Goal: Information Seeking & Learning: Learn about a topic

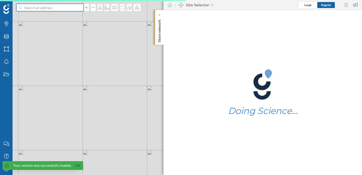
click at [54, 9] on input at bounding box center [50, 8] width 56 height 8
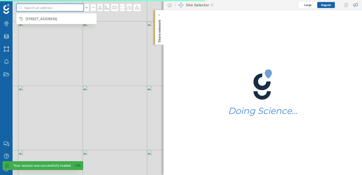
paste input "[GEOGRAPHIC_DATA]"
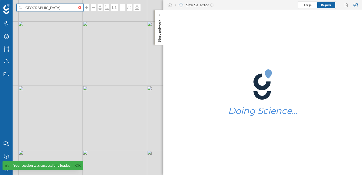
type input "[GEOGRAPHIC_DATA]"
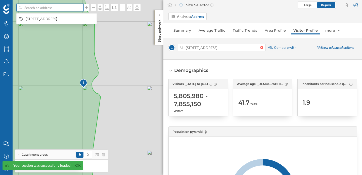
click at [55, 7] on input at bounding box center [50, 8] width 56 height 8
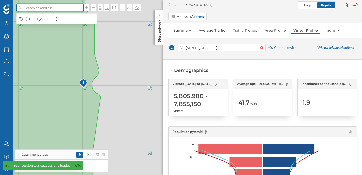
click at [55, 7] on input at bounding box center [50, 8] width 56 height 8
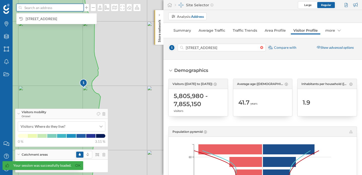
paste input "[GEOGRAPHIC_DATA]"
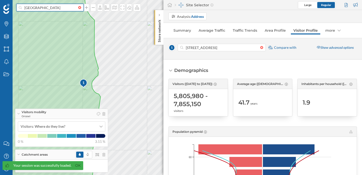
type input "[GEOGRAPHIC_DATA]"
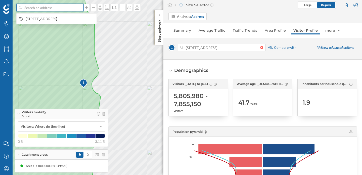
click at [52, 8] on input at bounding box center [50, 8] width 56 height 8
paste input "7MWP+P55 [GEOGRAPHIC_DATA], [GEOGRAPHIC_DATA]"
type input "7MWP+P55 [GEOGRAPHIC_DATA], [GEOGRAPHIC_DATA]"
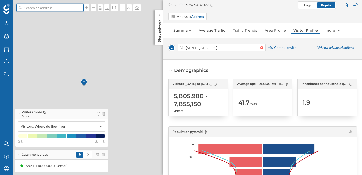
scroll to position [0, 0]
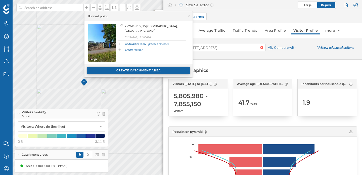
click at [129, 70] on div "Create catchment area" at bounding box center [138, 71] width 103 height 8
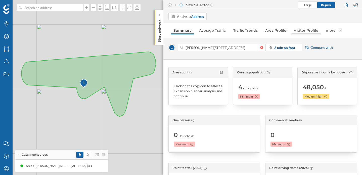
click at [299, 30] on link "Visitor Profile" at bounding box center [305, 30] width 29 height 8
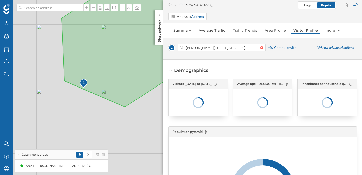
click at [322, 48] on div "Show advanced options" at bounding box center [334, 48] width 43 height 8
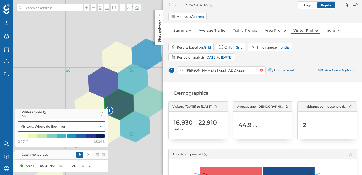
click at [94, 127] on span "Visitors: Where do they live?" at bounding box center [59, 126] width 76 height 5
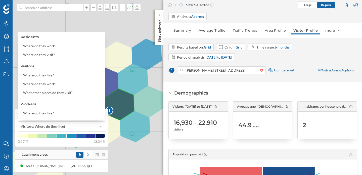
scroll to position [7, 0]
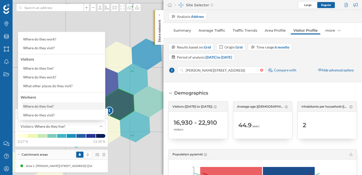
click at [77, 106] on div "Where do they live?" at bounding box center [62, 105] width 79 height 5
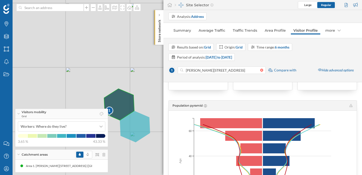
scroll to position [49, 0]
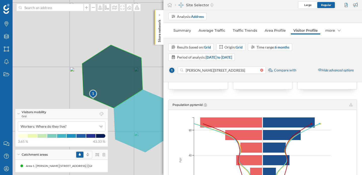
drag, startPoint x: 137, startPoint y: 105, endPoint x: 150, endPoint y: 79, distance: 29.5
click at [150, 79] on div "1 © Mapbox © OpenStreetMap Improve this map" at bounding box center [181, 87] width 362 height 175
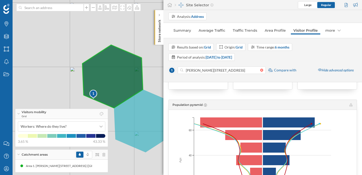
click at [109, 68] on icon at bounding box center [112, 76] width 60 height 63
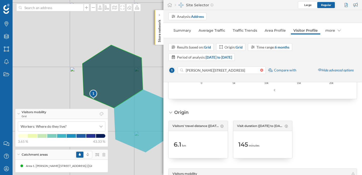
scroll to position [700, 0]
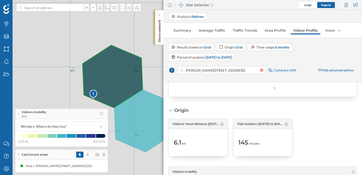
drag, startPoint x: 186, startPoint y: 143, endPoint x: 173, endPoint y: 142, distance: 12.9
click at [173, 142] on div "Visitors' travel distance ([DATE] to [DATE]) 6.1 km" at bounding box center [198, 138] width 60 height 38
click at [195, 141] on div "6.1 km" at bounding box center [198, 142] width 49 height 22
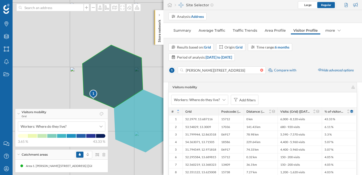
scroll to position [785, 0]
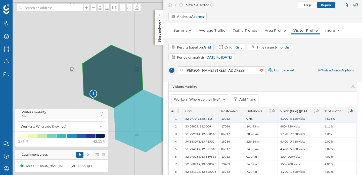
click at [290, 119] on span "6,000 - 8,120 visits" at bounding box center [292, 119] width 25 height 4
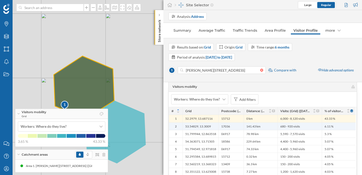
click at [310, 124] on div "680 - 920 visits" at bounding box center [299, 126] width 44 height 8
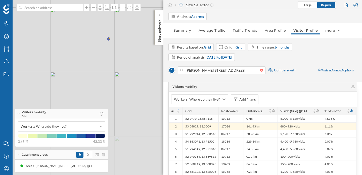
drag, startPoint x: 151, startPoint y: 133, endPoint x: 125, endPoint y: 33, distance: 103.0
click at [125, 33] on div "1 © Mapbox © OpenStreetMap Improve this map" at bounding box center [181, 87] width 362 height 175
click at [21, 112] on div "Visitors mobility Grid" at bounding box center [61, 114] width 92 height 10
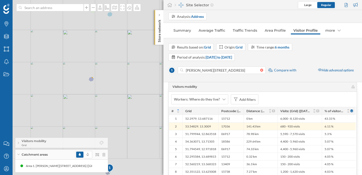
click at [77, 118] on div "1 © Mapbox © OpenStreetMap Improve this map" at bounding box center [181, 87] width 362 height 175
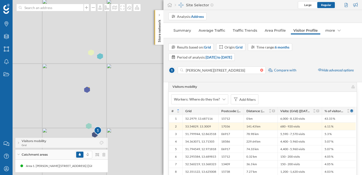
click at [92, 113] on div "1 © Mapbox © OpenStreetMap Improve this map" at bounding box center [181, 87] width 362 height 175
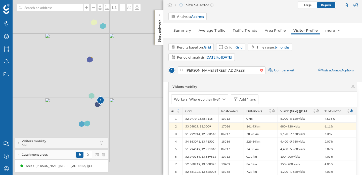
drag, startPoint x: 92, startPoint y: 113, endPoint x: 94, endPoint y: 81, distance: 31.8
click at [94, 81] on div "1 © Mapbox © OpenStreetMap Improve this map" at bounding box center [181, 87] width 362 height 175
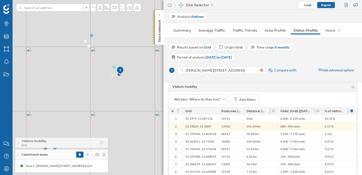
drag, startPoint x: 94, startPoint y: 81, endPoint x: 95, endPoint y: -13, distance: 93.9
click at [95, 0] on html "Brands Layers Areas Notifications States Contact us Help Center My Profile Visi…" at bounding box center [181, 87] width 362 height 175
drag, startPoint x: 110, startPoint y: 63, endPoint x: 132, endPoint y: 116, distance: 58.0
click at [132, 116] on div "1 © Mapbox © OpenStreetMap Improve this map" at bounding box center [181, 87] width 362 height 175
drag, startPoint x: 102, startPoint y: 36, endPoint x: 117, endPoint y: 109, distance: 74.7
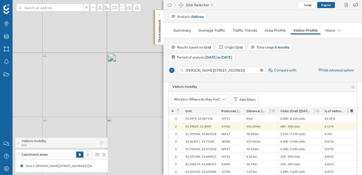
click at [117, 109] on div "1 © Mapbox © OpenStreetMap Improve this map" at bounding box center [181, 87] width 362 height 175
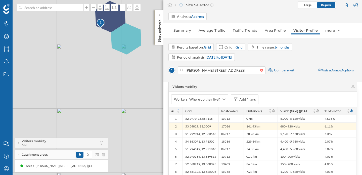
drag, startPoint x: 103, startPoint y: 47, endPoint x: 117, endPoint y: 162, distance: 115.4
click at [117, 162] on div "1 © Mapbox © OpenStreetMap Improve this map" at bounding box center [181, 87] width 362 height 175
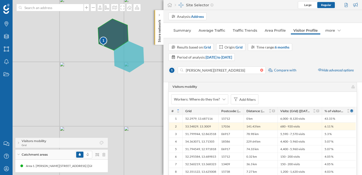
drag, startPoint x: 112, startPoint y: 92, endPoint x: 116, endPoint y: 112, distance: 20.2
click at [116, 112] on div "1 © Mapbox © OpenStreetMap Improve this map" at bounding box center [181, 87] width 362 height 175
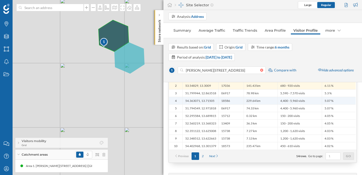
scroll to position [842, 0]
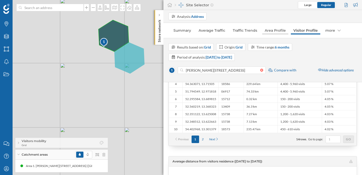
click at [272, 29] on link "Area Profile" at bounding box center [275, 30] width 26 height 8
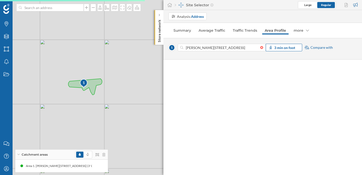
click at [286, 46] on strong "3 min on foot" at bounding box center [284, 47] width 21 height 4
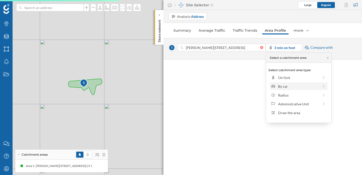
click at [301, 84] on div "By car" at bounding box center [298, 86] width 41 height 5
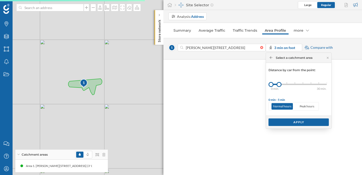
click at [323, 83] on div "0 min. 5 min. 7 min. 8 min. 10 min. 15 min. 20 min. 30 min. 0 min. 5 min." at bounding box center [299, 84] width 56 height 6
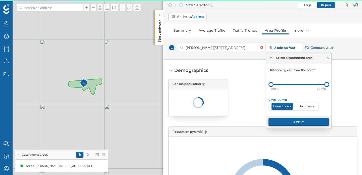
click at [303, 124] on div "Apply" at bounding box center [298, 122] width 60 height 8
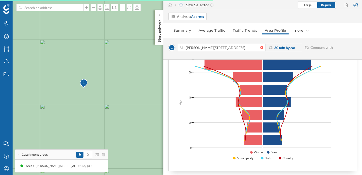
scroll to position [86, 0]
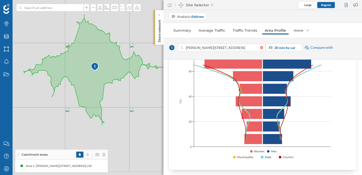
drag, startPoint x: 137, startPoint y: 135, endPoint x: 120, endPoint y: 88, distance: 50.8
click at [120, 88] on div "1 © Mapbox © OpenStreetMap Improve this map" at bounding box center [181, 87] width 362 height 175
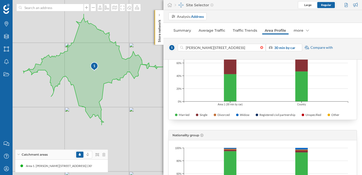
scroll to position [242, 0]
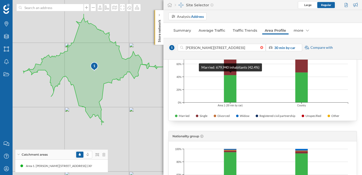
click at [231, 91] on rect at bounding box center [230, 88] width 13 height 27
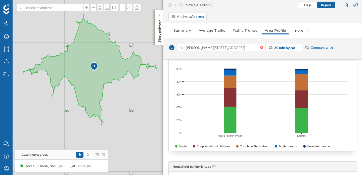
scroll to position [907, 0]
